Goal: Task Accomplishment & Management: Manage account settings

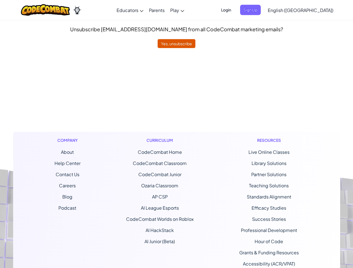
click at [176, 134] on div "Curriculum CodeCombat Home CodeCombat Classroom CodeCombat Junior Ozaria Classr…" at bounding box center [160, 207] width 76 height 151
click at [234, 10] on span "Login" at bounding box center [226, 10] width 17 height 10
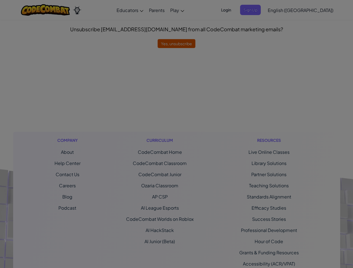
click at [260, 10] on div "Sign Into [DOMAIN_NAME] ClassLink or Unknown Error Email or Username : Password…" at bounding box center [176, 134] width 353 height 268
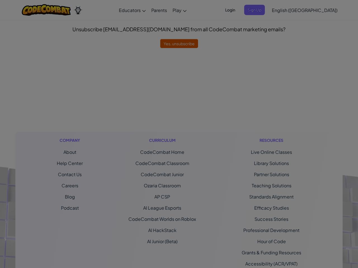
click at [284, 10] on div "Sign Into [DOMAIN_NAME] ClassLink or Unknown Error Email or Username : Password…" at bounding box center [179, 134] width 358 height 268
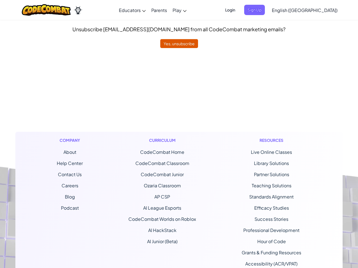
click at [284, 10] on div at bounding box center [179, 134] width 358 height 268
click at [314, 10] on span "English ([GEOGRAPHIC_DATA])" at bounding box center [304, 10] width 66 height 6
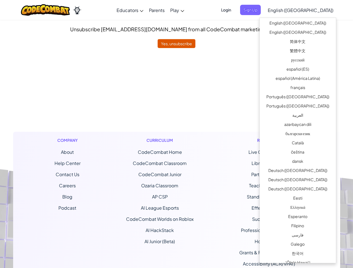
click at [176, 158] on ul "CodeCombat Home CodeCombat Classroom CodeCombat Junior Ozaria Classroom AP CSP …" at bounding box center [160, 197] width 68 height 96
